Goal: Information Seeking & Learning: Find specific fact

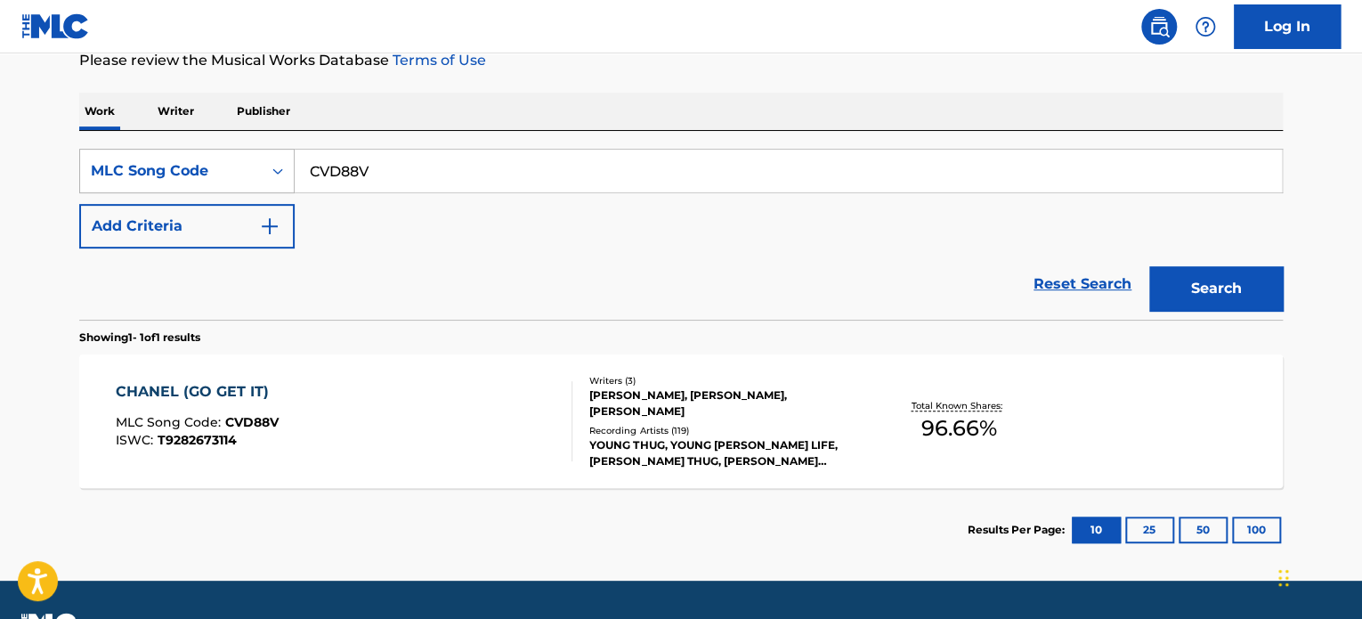
drag, startPoint x: 460, startPoint y: 184, endPoint x: 154, endPoint y: 160, distance: 307.1
click at [154, 160] on div "SearchWithCriteria7eb2504c-80c2-4ec5-8c50-4e9a90ad724a MLC Song Code CVD88V" at bounding box center [680, 171] width 1203 height 45
paste input "The Star-Spangled Banner"
type input "The Star-Spangled Banner"
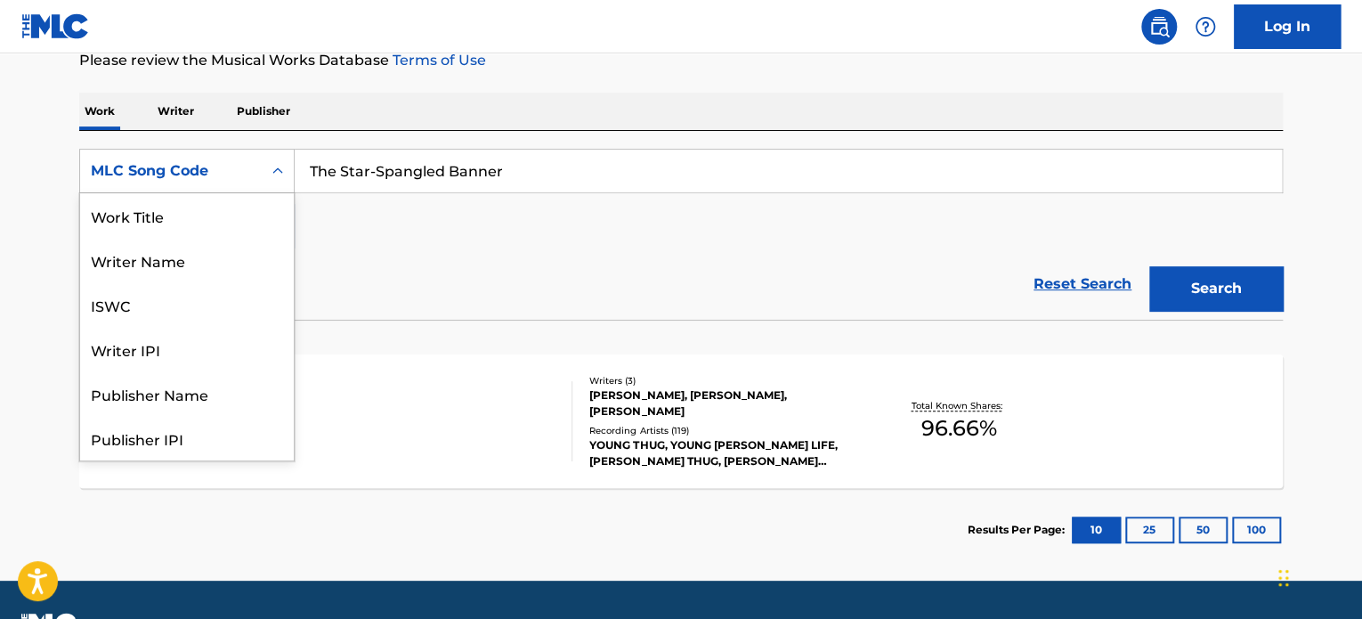
click at [217, 157] on div "MLC Song Code" at bounding box center [171, 171] width 182 height 34
click at [181, 216] on div "Work Title" at bounding box center [187, 215] width 214 height 45
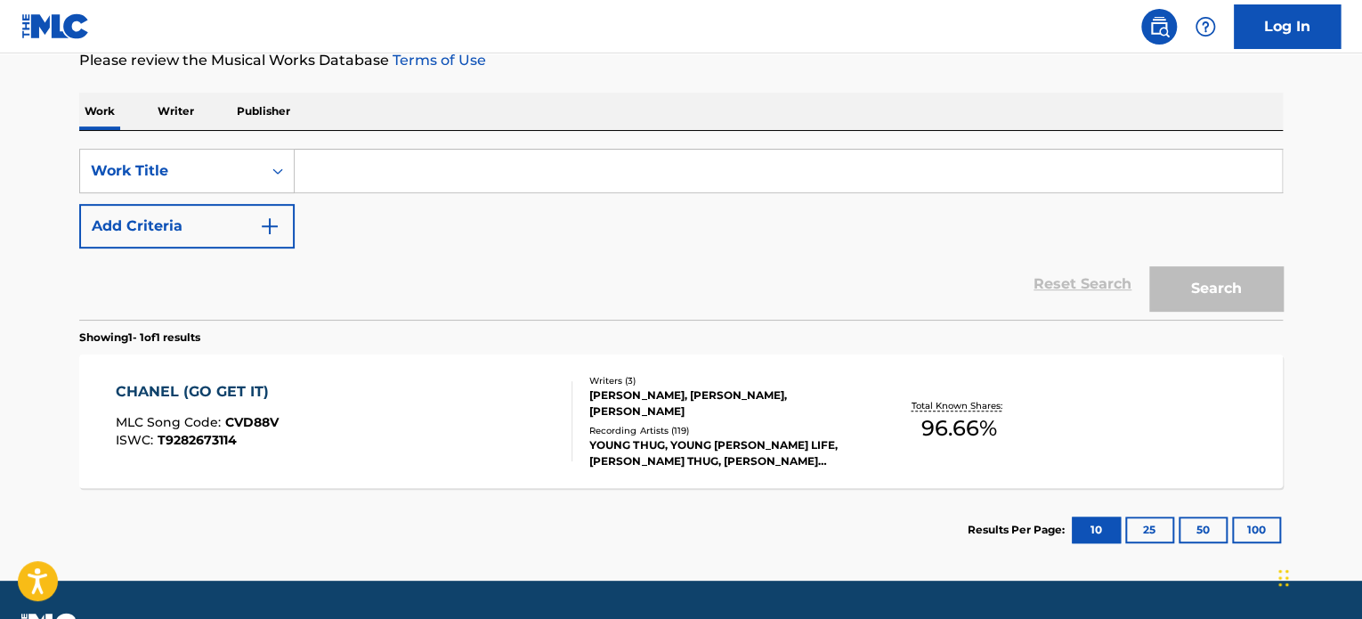
click at [542, 183] on input "Search Form" at bounding box center [788, 171] width 987 height 43
paste input "The Star-Spangled Banner"
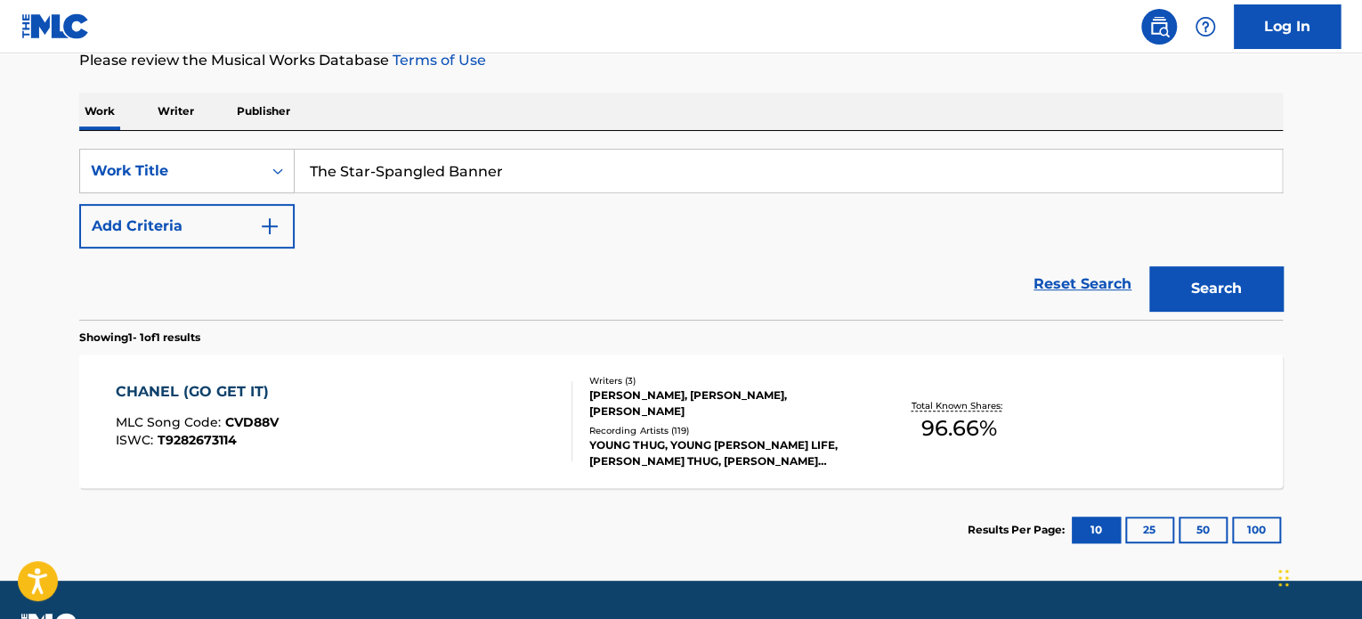
type input "The Star-Spangled Banner"
click at [1218, 276] on button "Search" at bounding box center [1216, 288] width 134 height 45
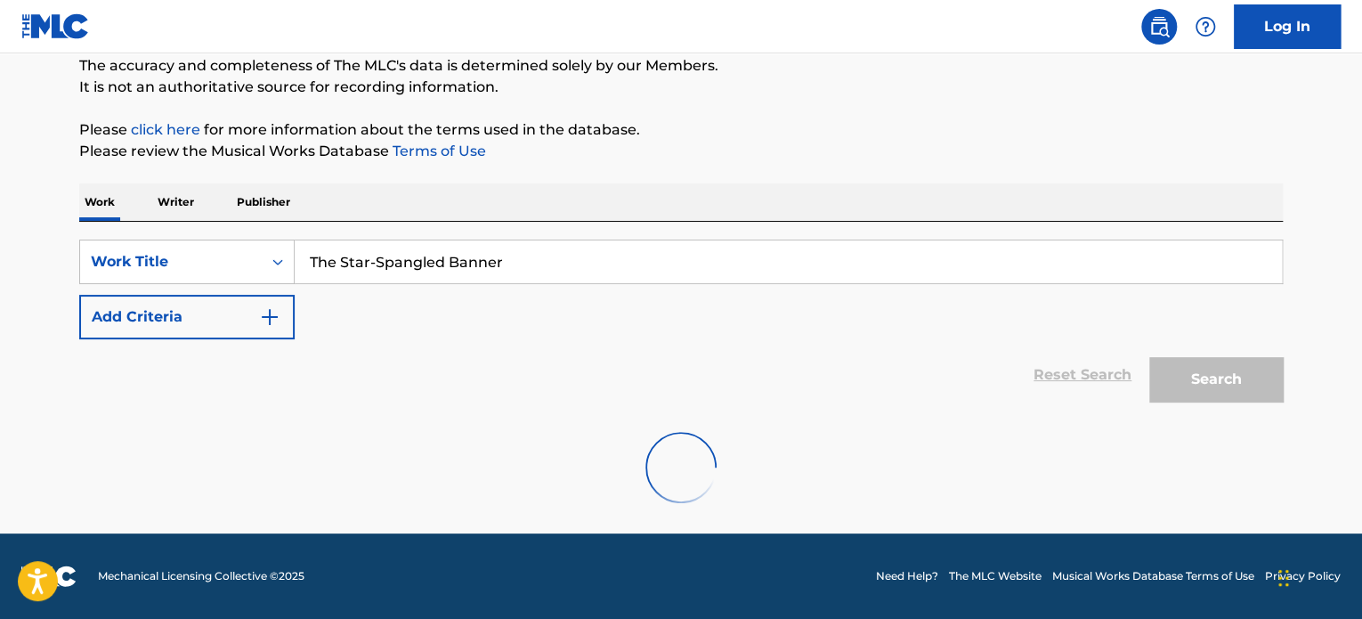
scroll to position [247, 0]
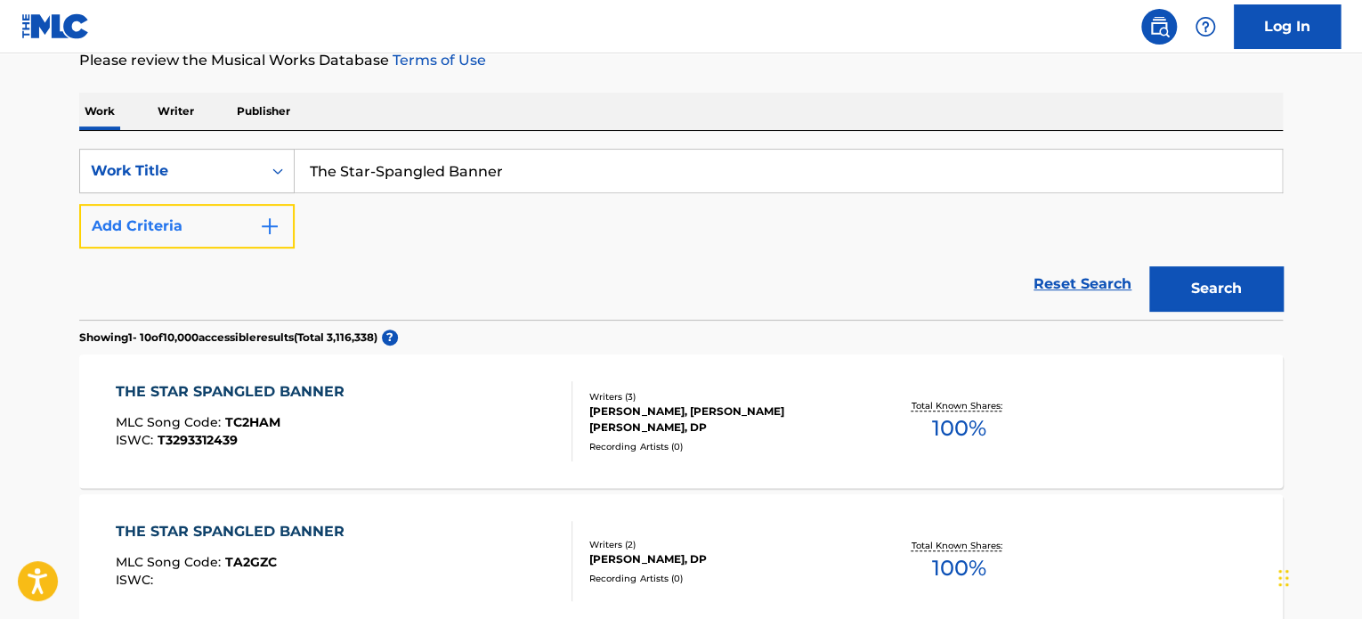
click at [242, 231] on button "Add Criteria" at bounding box center [186, 226] width 215 height 45
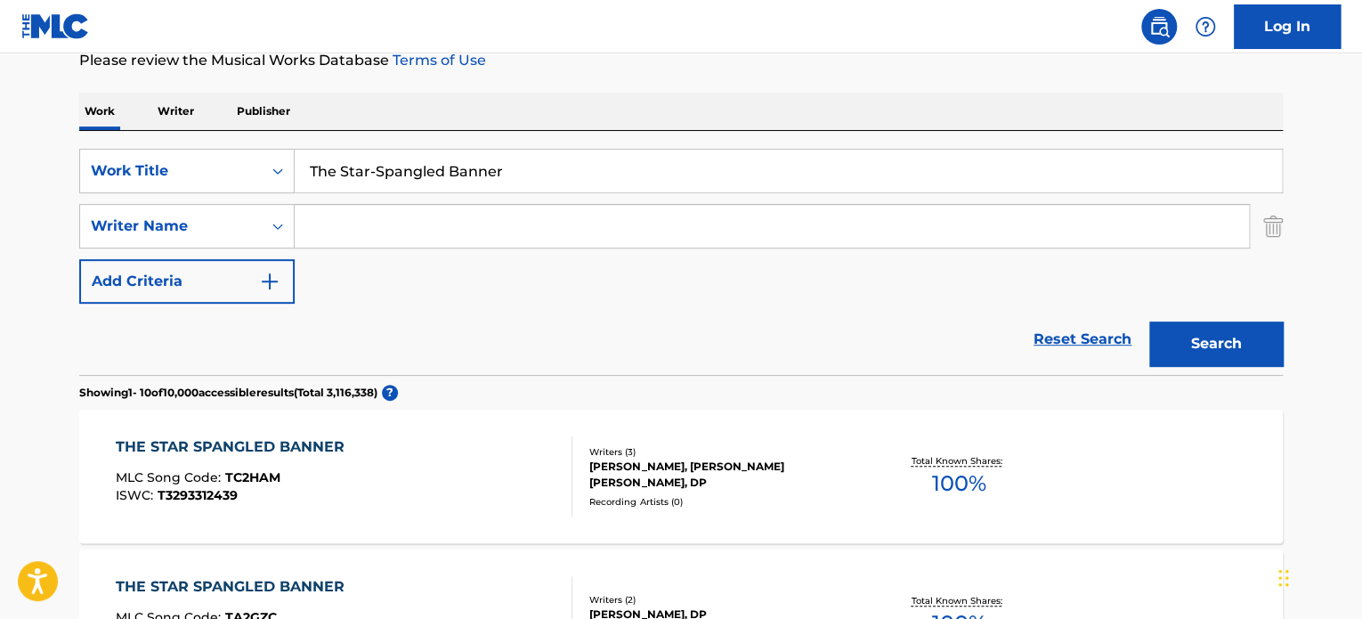
click at [414, 221] on input "Search Form" at bounding box center [772, 226] width 954 height 43
type input "w"
type input "[PERSON_NAME]"
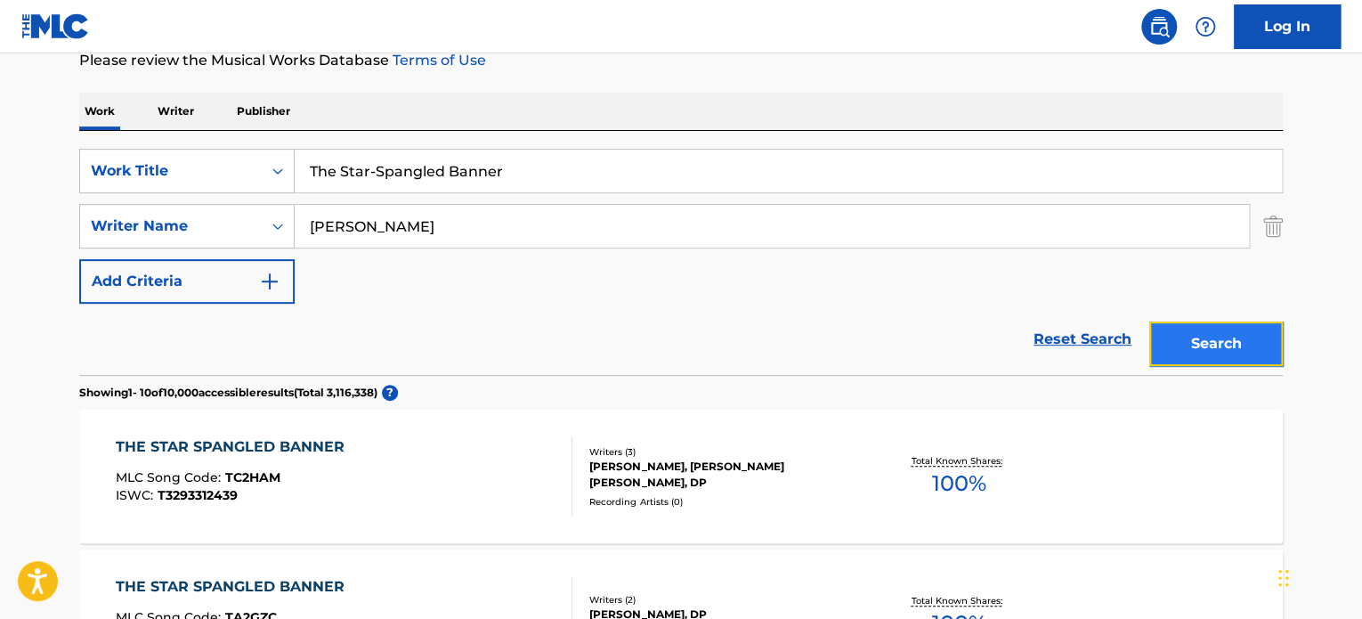
click at [1224, 351] on button "Search" at bounding box center [1216, 343] width 134 height 45
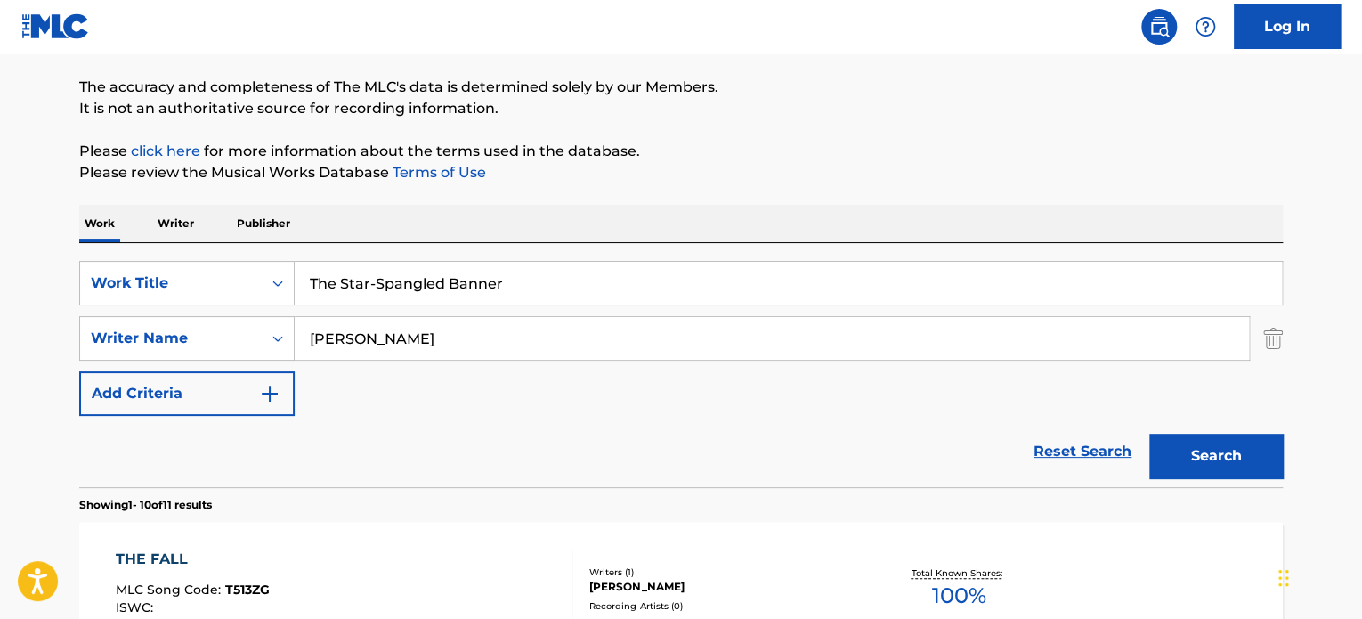
scroll to position [0, 0]
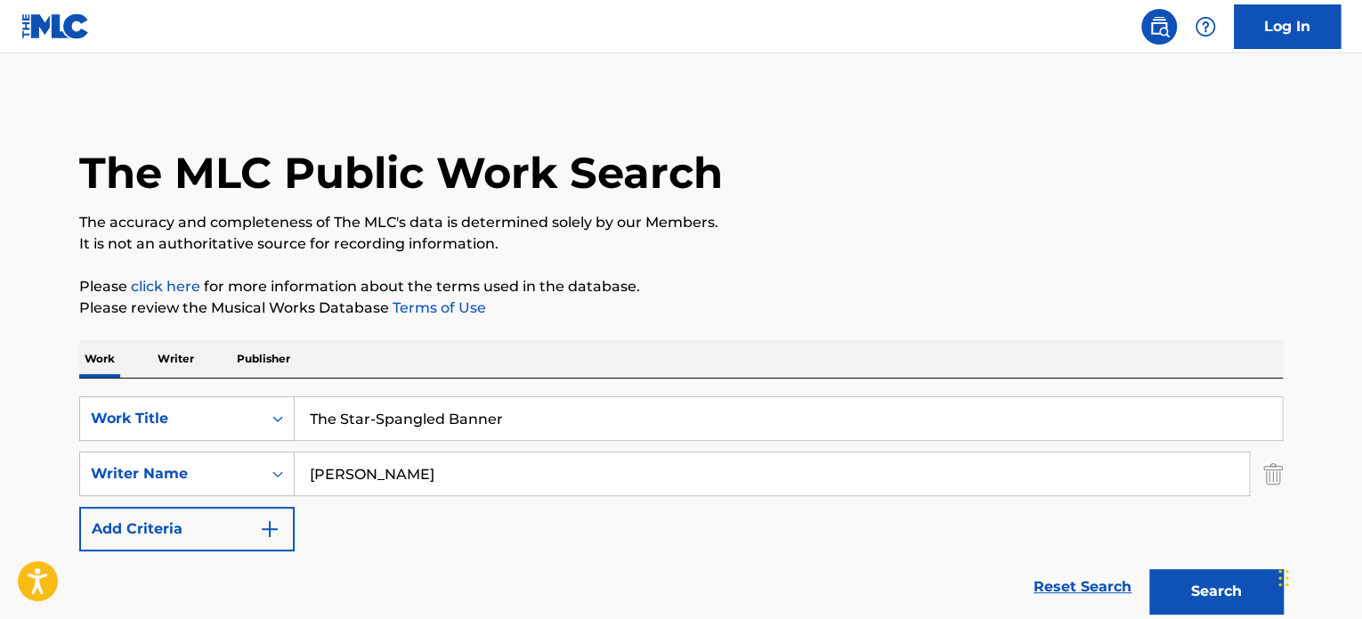
click at [374, 421] on input "The Star-Spangled Banner" at bounding box center [788, 418] width 987 height 43
type input "The Star Spangled Banner"
click at [1180, 608] on button "Search" at bounding box center [1216, 591] width 134 height 45
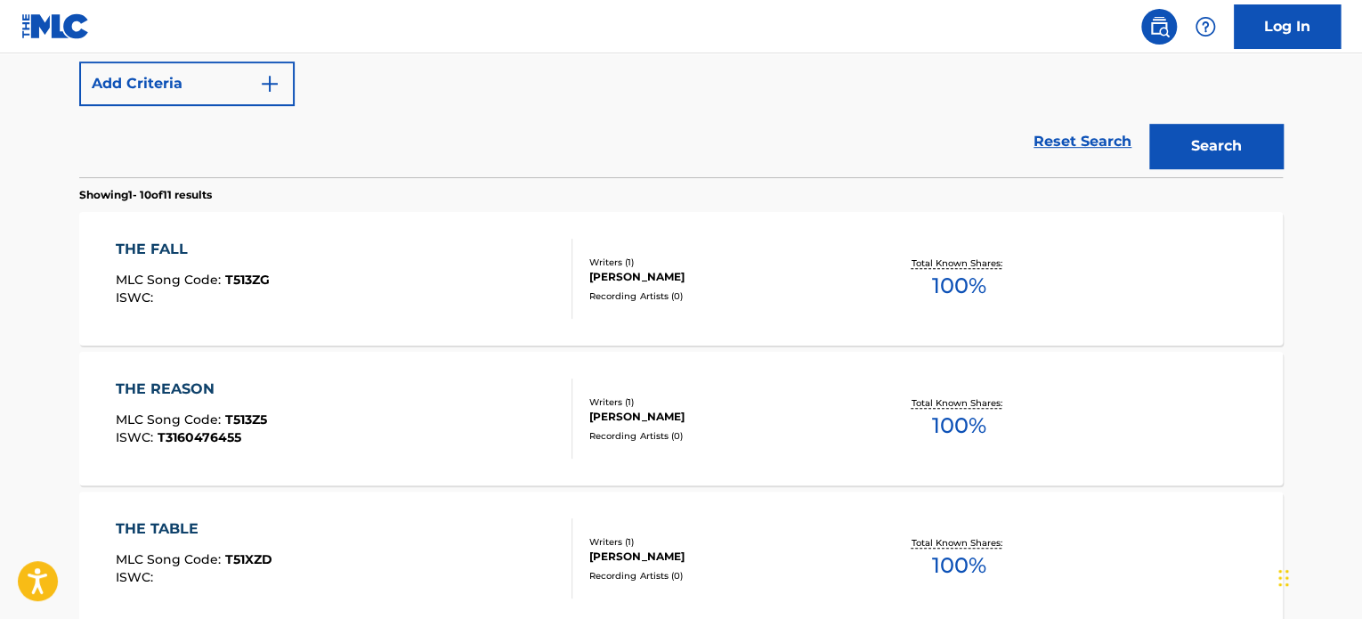
click at [166, 254] on div "THE FALL" at bounding box center [193, 249] width 154 height 21
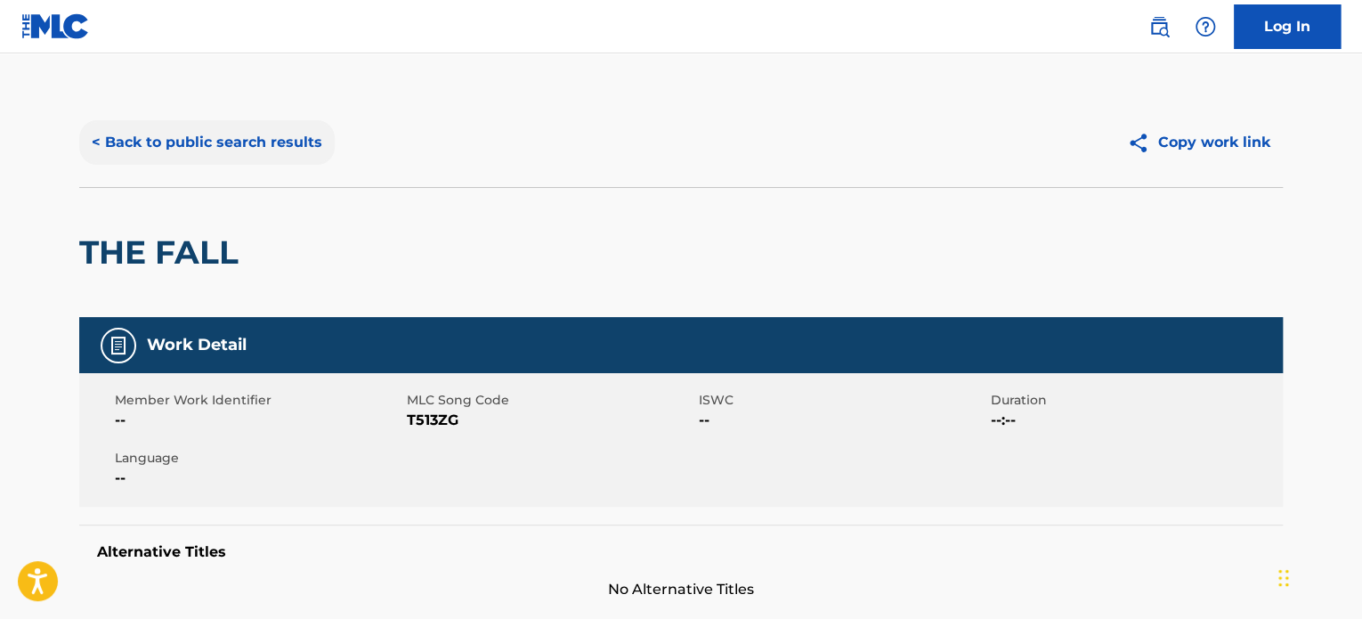
click at [185, 138] on button "< Back to public search results" at bounding box center [206, 142] width 255 height 45
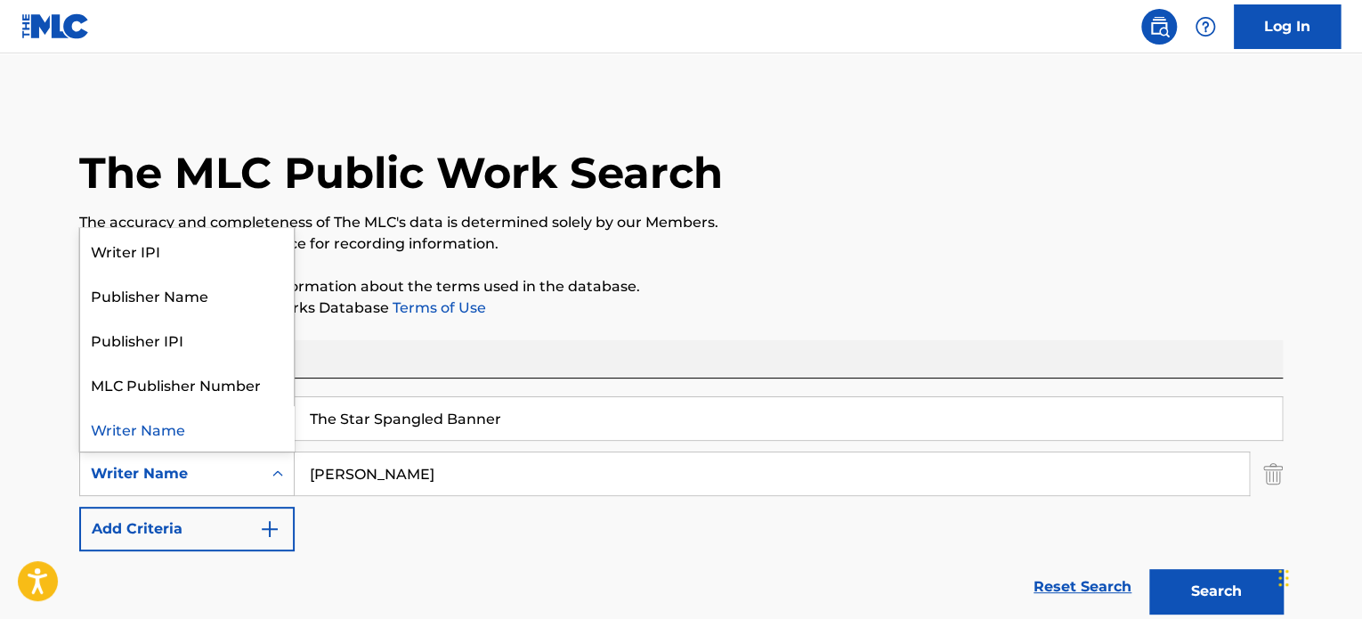
click at [243, 475] on div "Writer Name" at bounding box center [171, 473] width 160 height 21
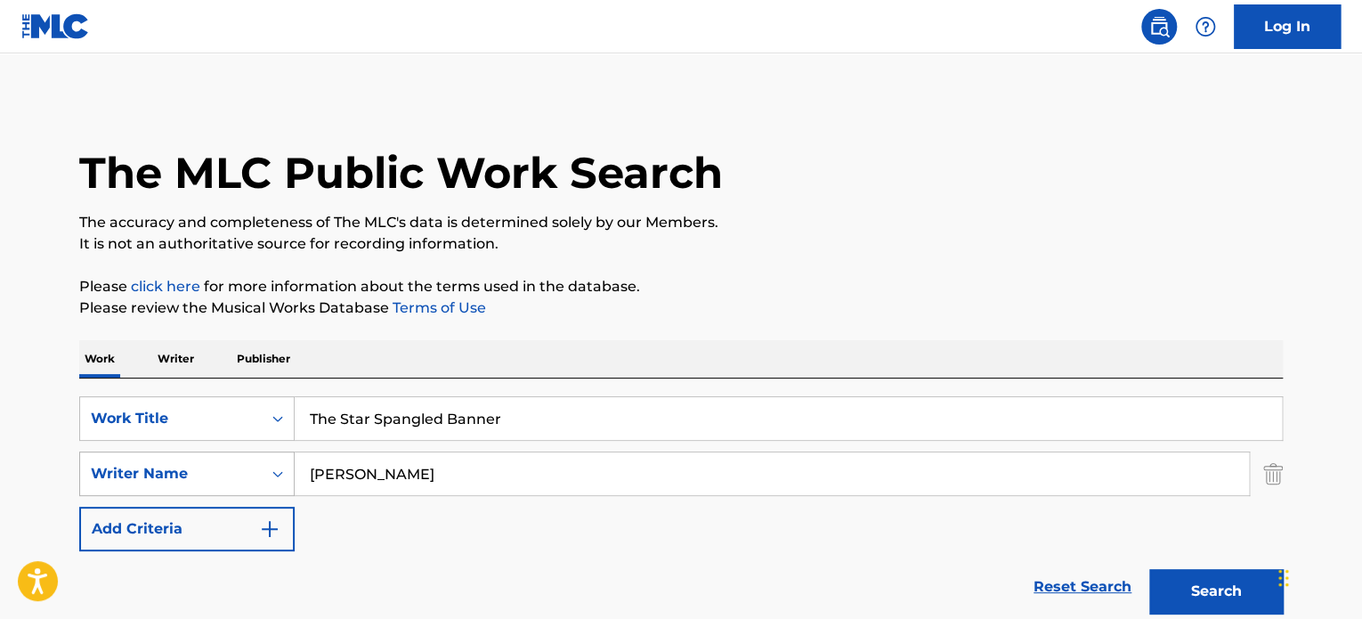
drag, startPoint x: 455, startPoint y: 466, endPoint x: 231, endPoint y: 454, distance: 224.6
click at [231, 454] on div "SearchWithCriteriabefe2f67-fbbc-421c-ab5c-a00a52297cba Writer Name [PERSON_NAME]" at bounding box center [680, 473] width 1203 height 45
paste input "[PERSON_NAME] & The [DATE] Shakes"
type input "[PERSON_NAME] & The [DATE] Shakes"
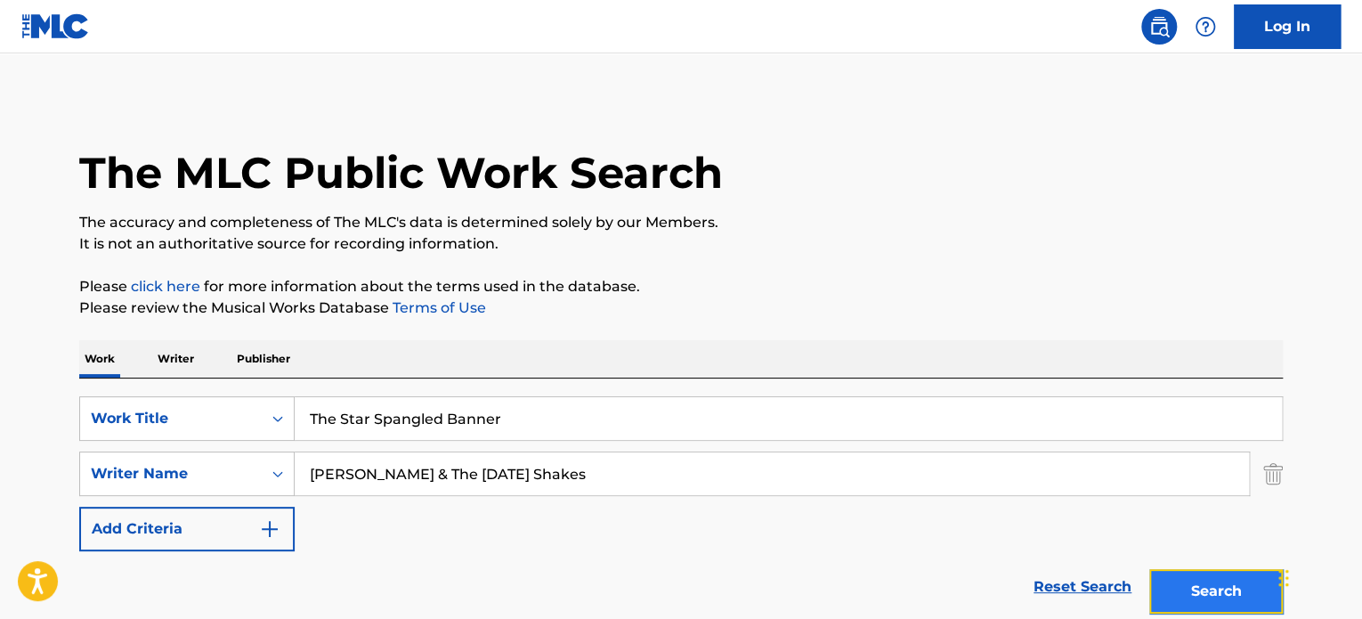
click at [1218, 585] on button "Search" at bounding box center [1216, 591] width 134 height 45
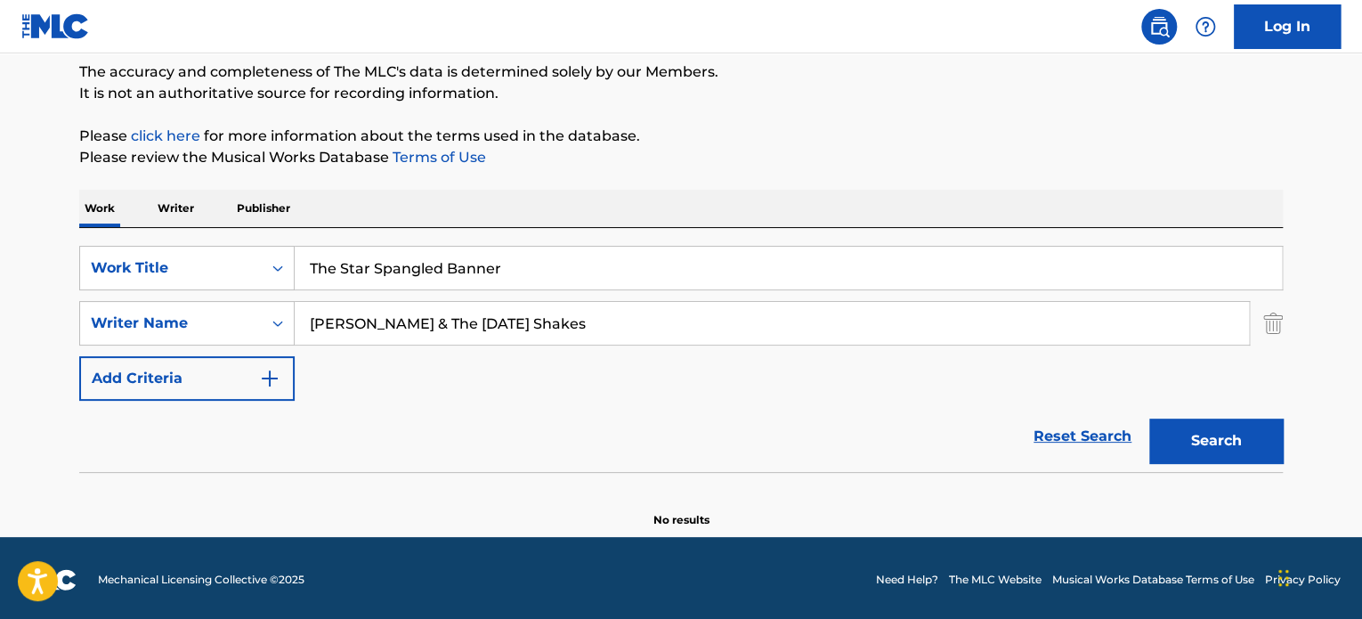
scroll to position [153, 0]
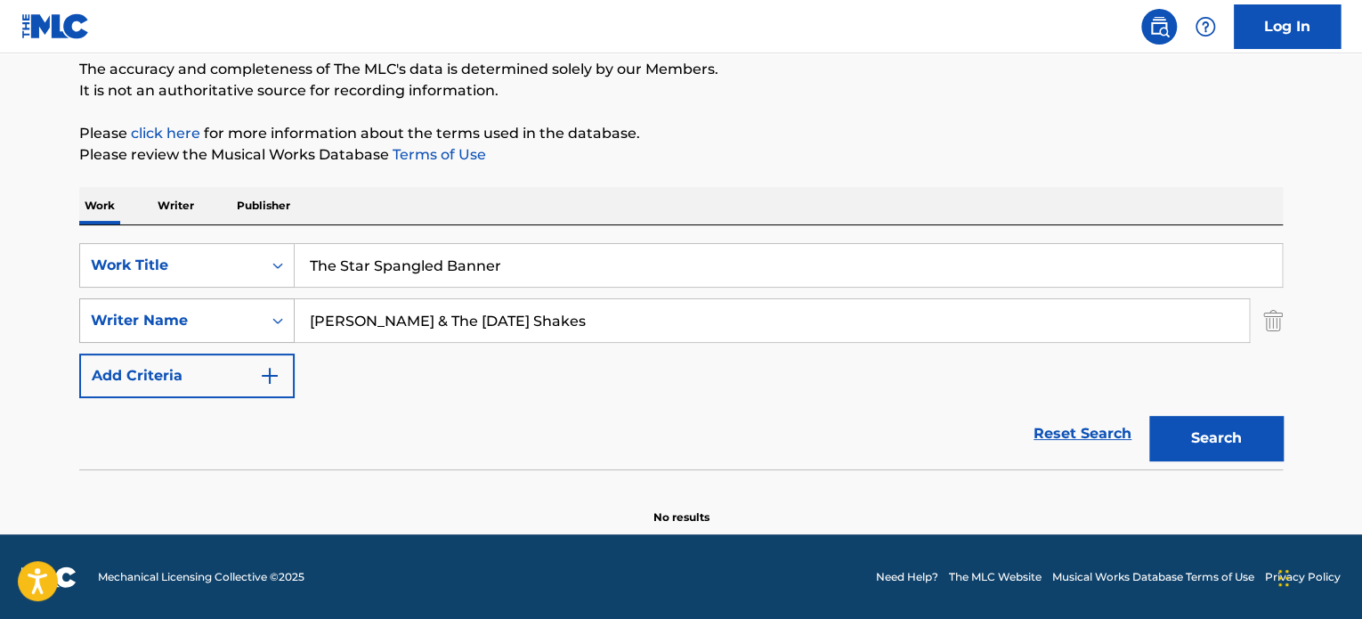
drag, startPoint x: 590, startPoint y: 327, endPoint x: 121, endPoint y: 310, distance: 469.3
click at [121, 310] on div "SearchWithCriteriabefe2f67-fbbc-421c-ab5c-a00a52297cba Writer Name [PERSON_NAME…" at bounding box center [680, 320] width 1203 height 45
